Goal: Information Seeking & Learning: Learn about a topic

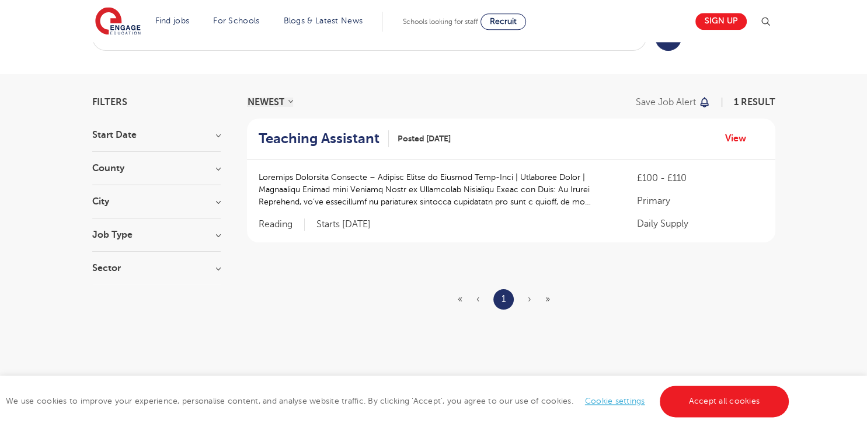
scroll to position [41, 0]
click at [520, 203] on p at bounding box center [437, 190] width 356 height 37
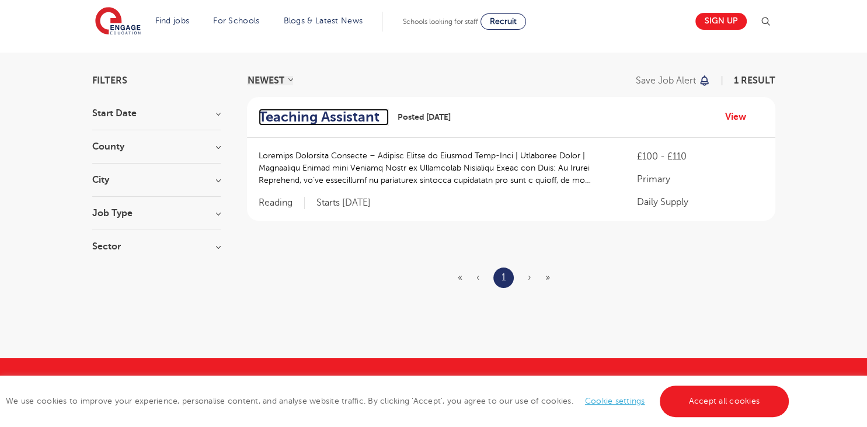
click at [358, 117] on h2 "Teaching Assistant" at bounding box center [319, 117] width 121 height 17
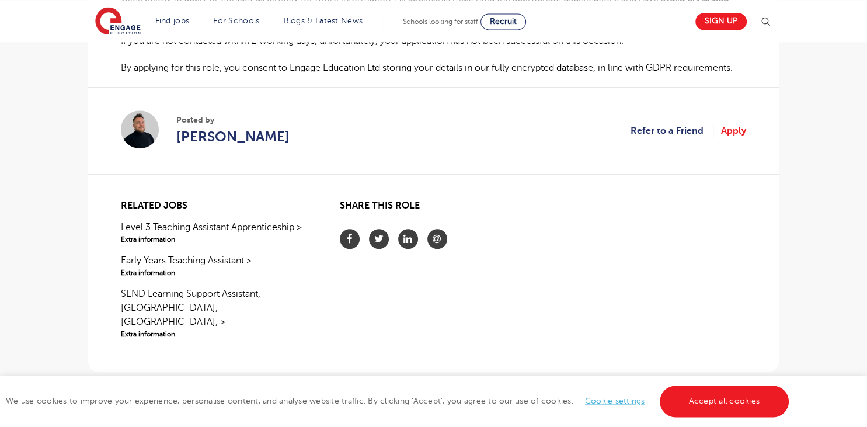
scroll to position [1204, 0]
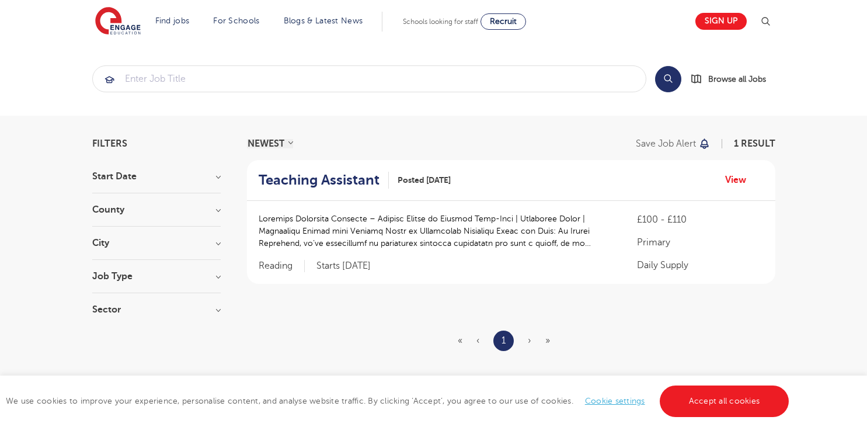
scroll to position [62, 0]
